Goal: Register for event/course

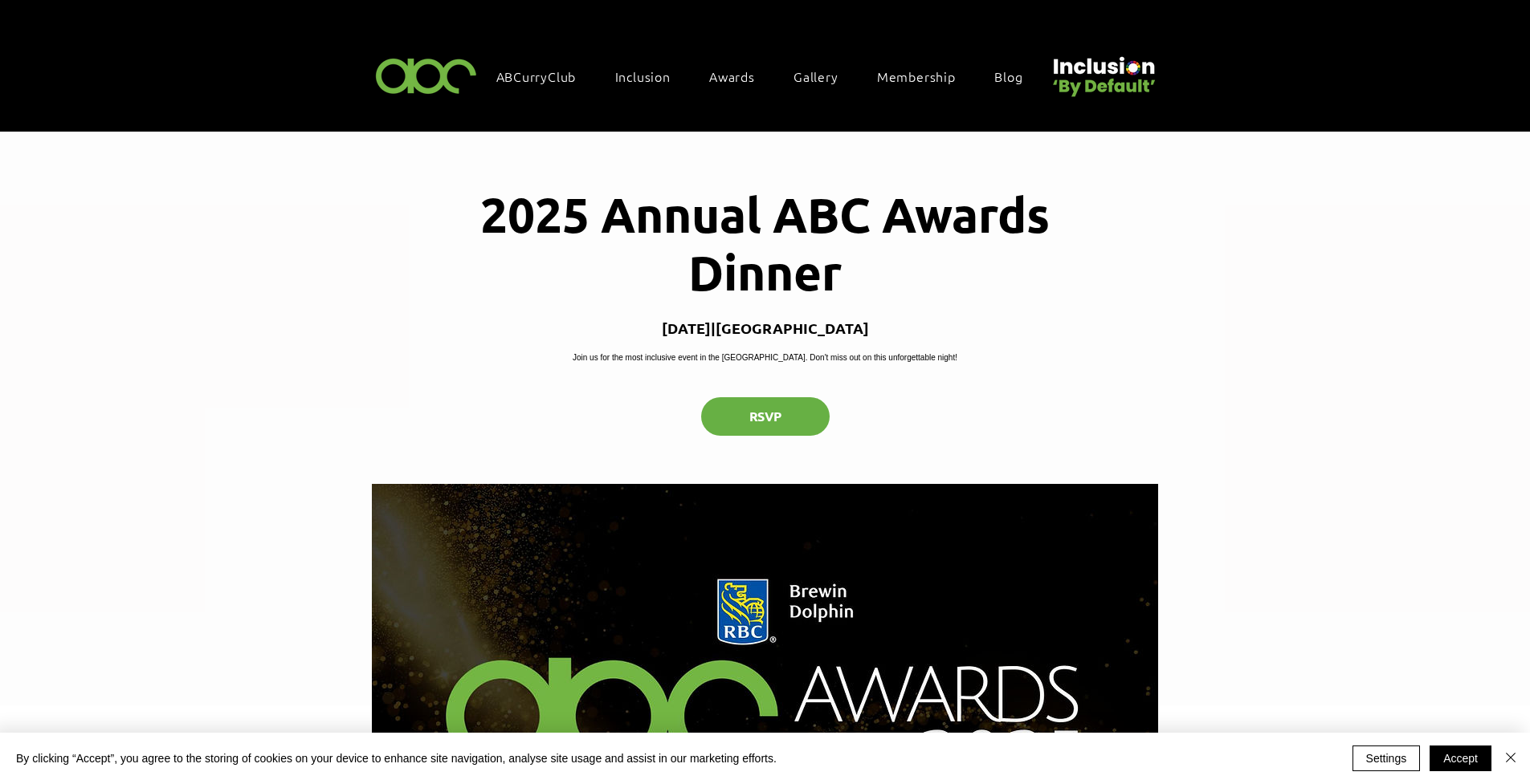
scroll to position [108, 0]
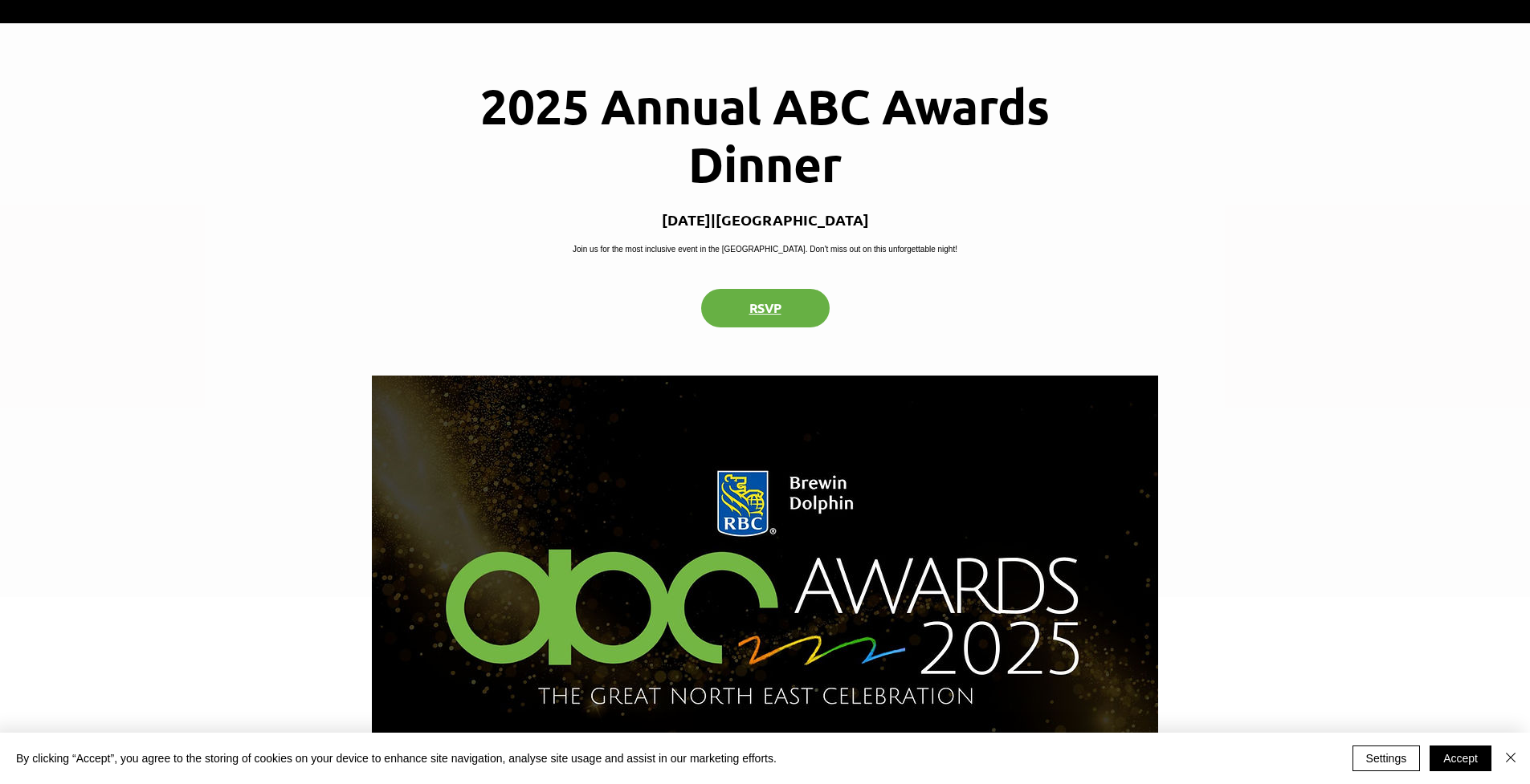
click at [796, 321] on button "RSVP" at bounding box center [765, 308] width 128 height 39
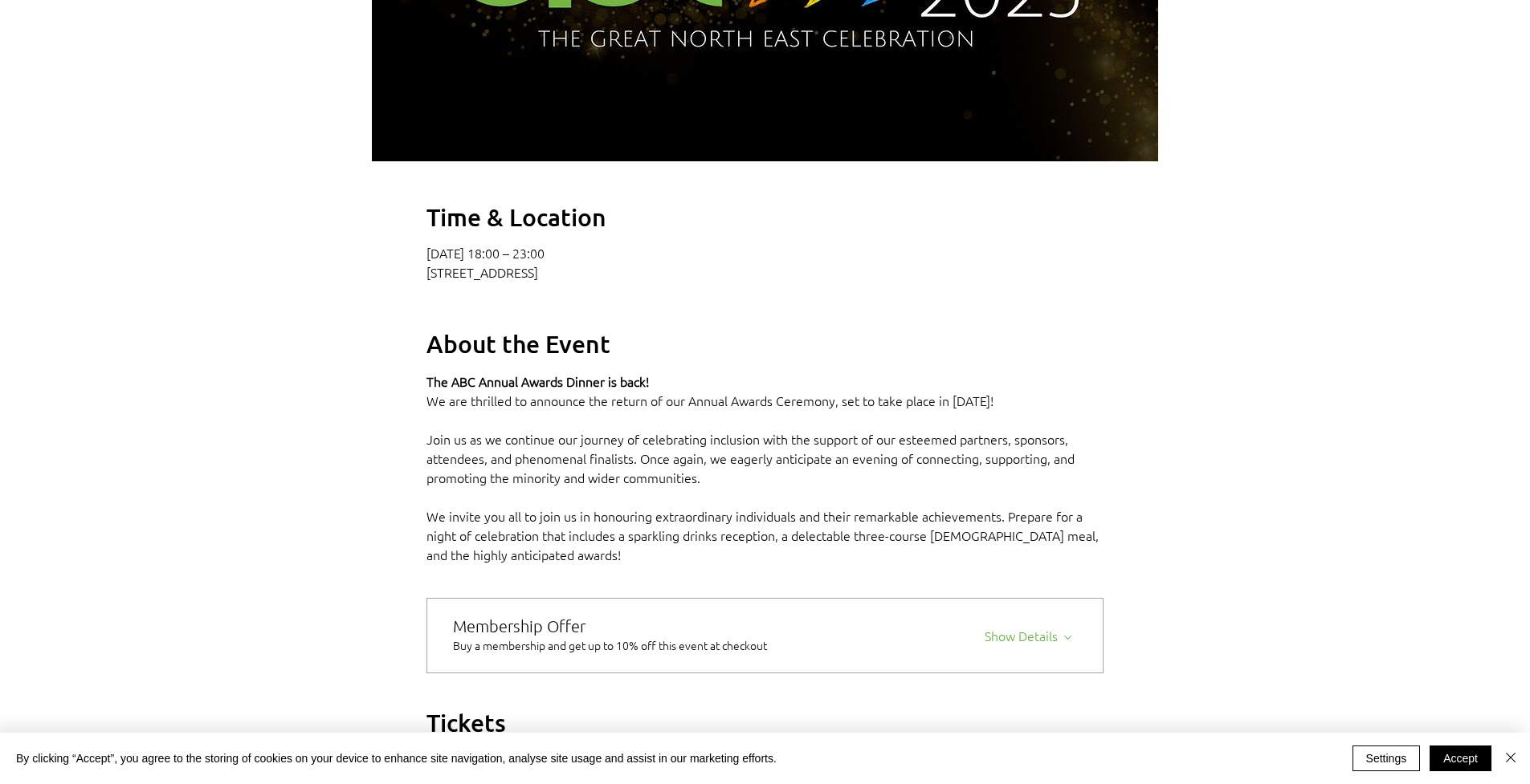
scroll to position [289, 0]
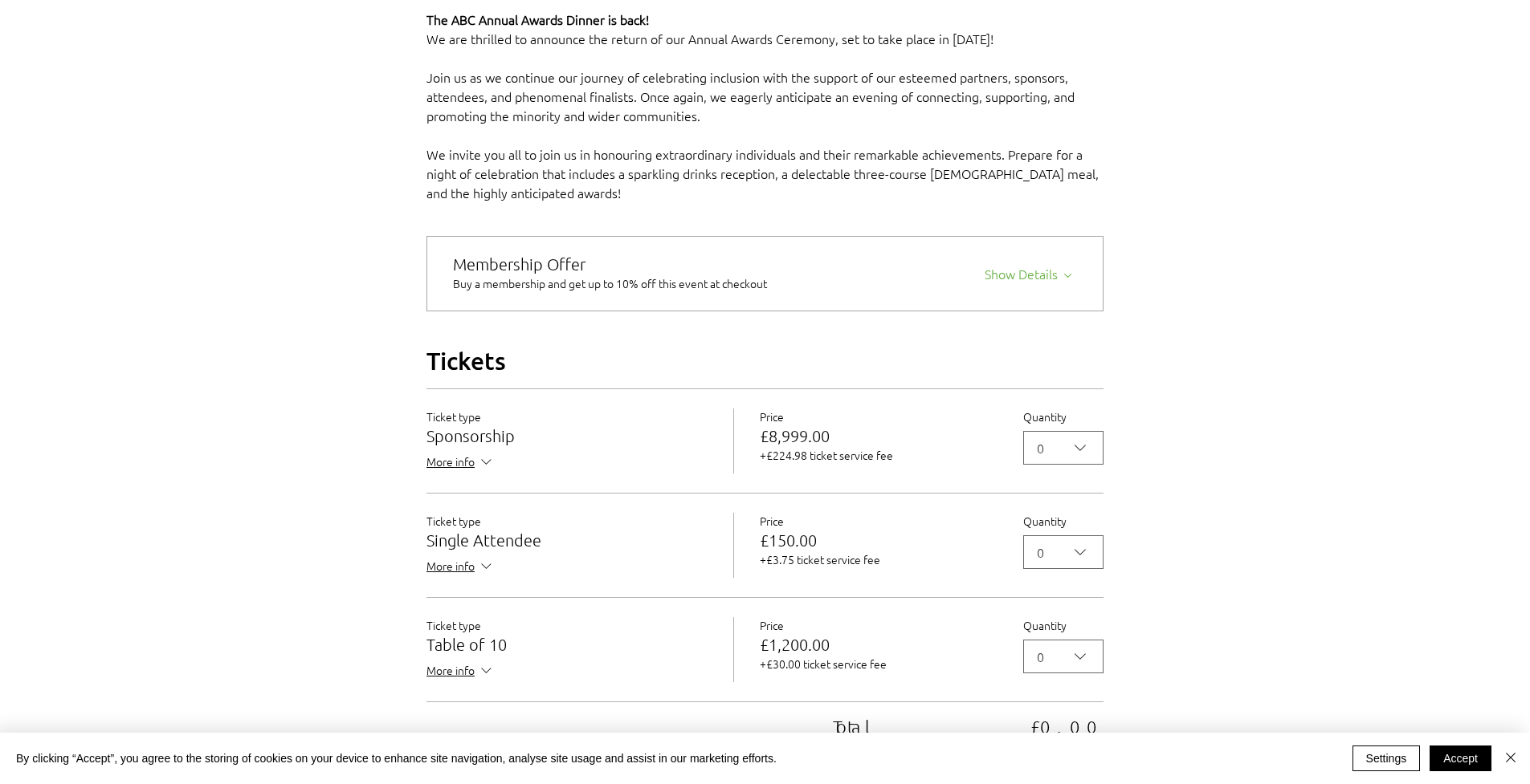
scroll to position [1164, 0]
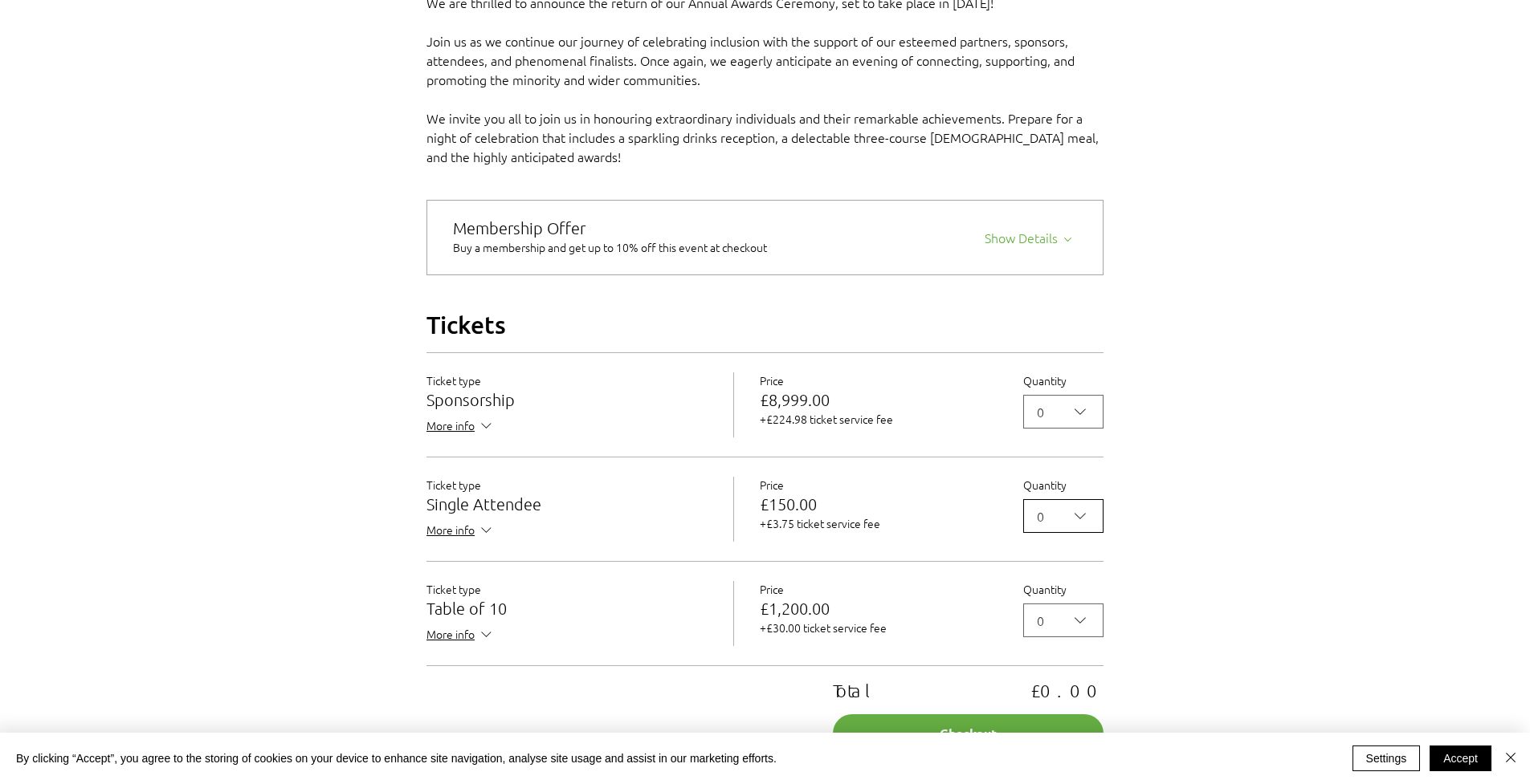
click at [1084, 526] on icon "2025 Annual ABC Awards Dinner" at bounding box center [1080, 515] width 19 height 19
click at [1059, 601] on span "1" at bounding box center [1063, 591] width 60 height 19
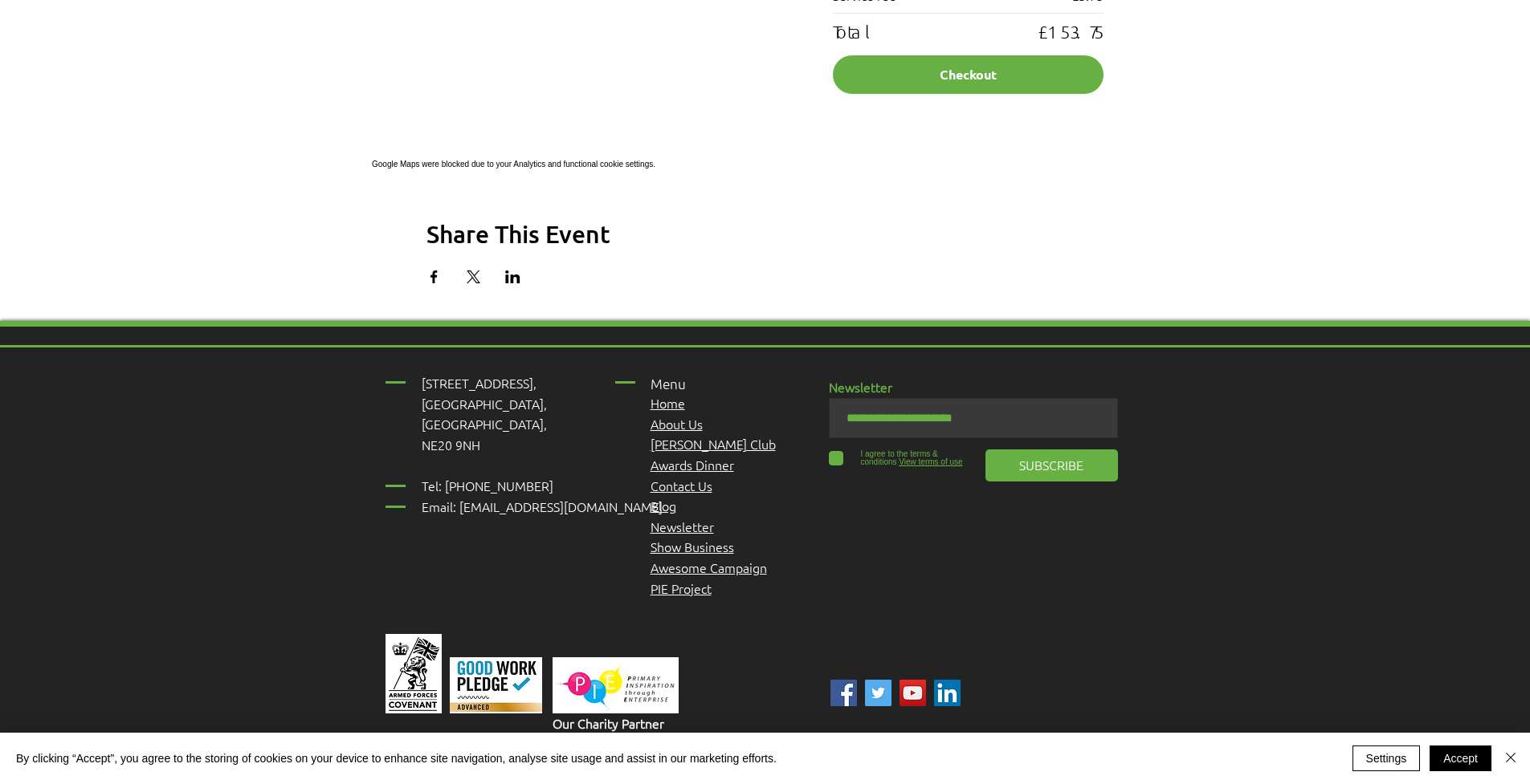
scroll to position [881, 0]
